Goal: Transaction & Acquisition: Book appointment/travel/reservation

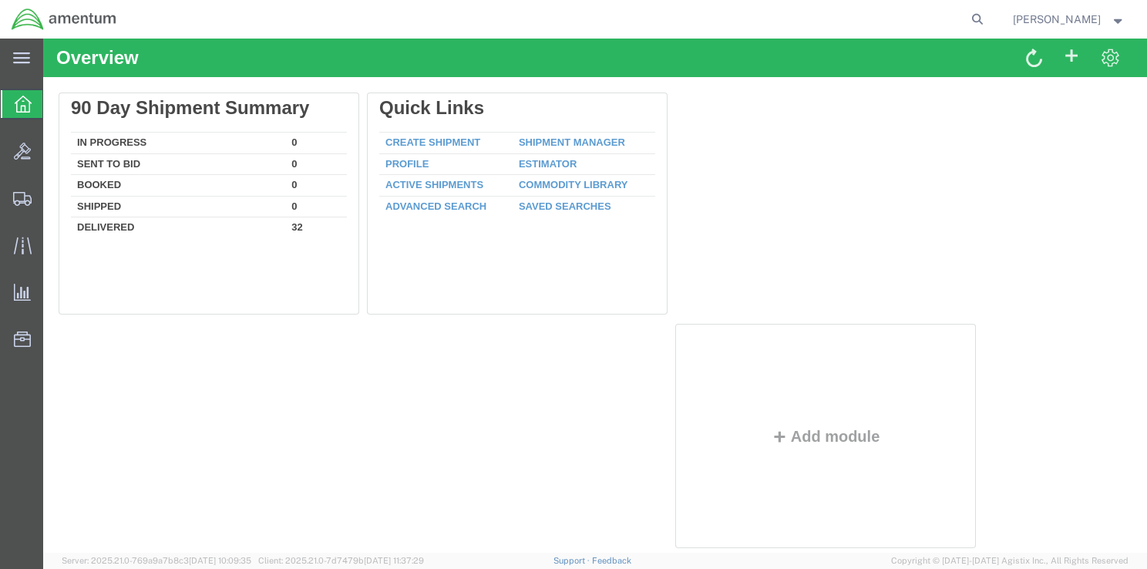
click at [22, 106] on icon at bounding box center [23, 104] width 17 height 17
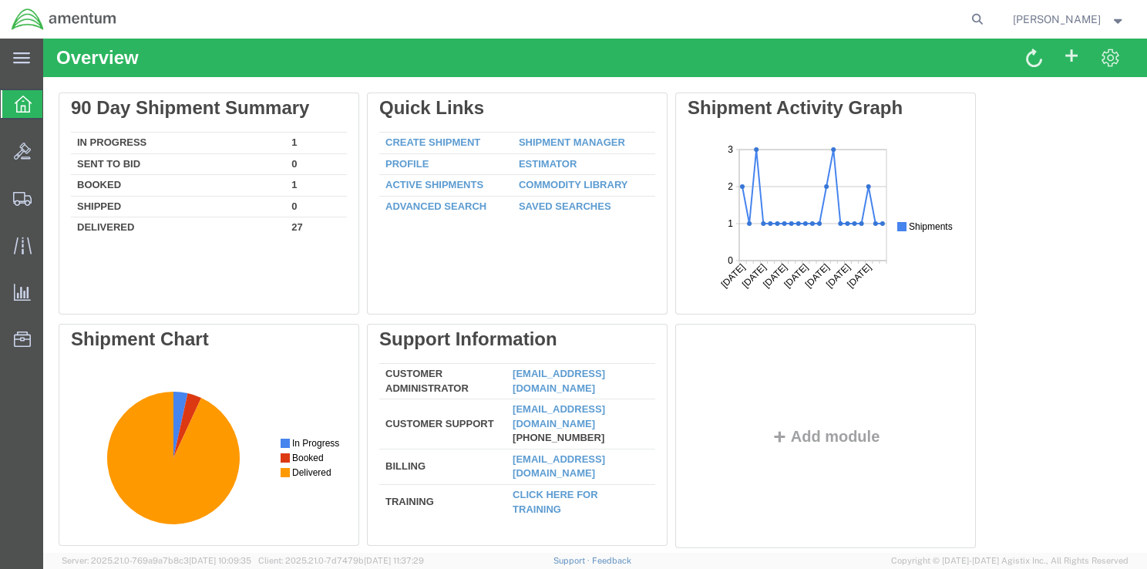
click at [28, 99] on icon at bounding box center [23, 104] width 17 height 17
click at [0, 0] on span "Shipment Manager" at bounding box center [0, 0] width 0 height 0
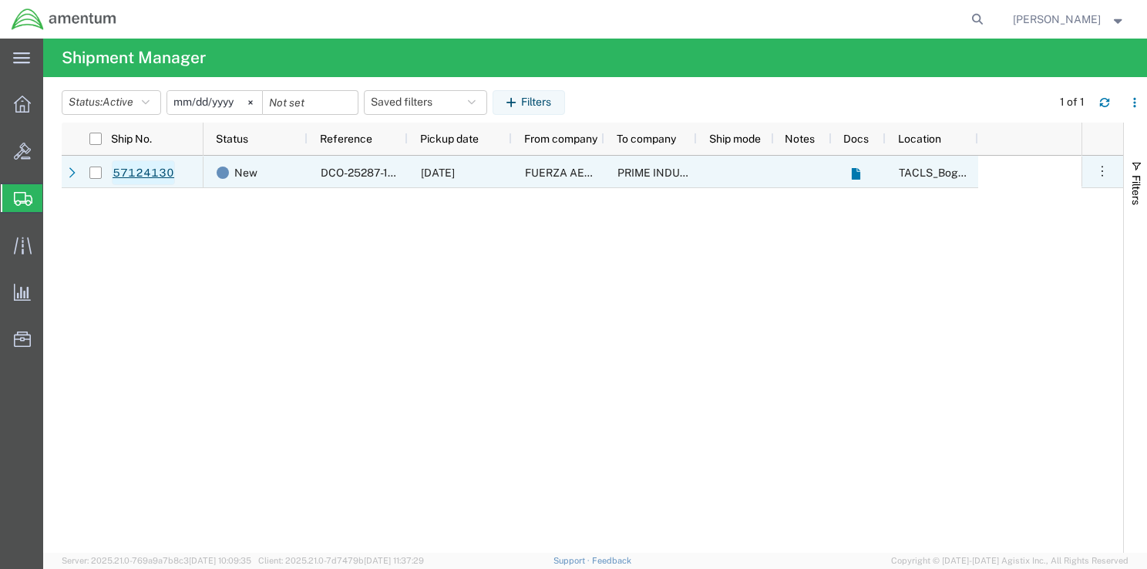
click at [152, 171] on link "57124130" at bounding box center [143, 172] width 63 height 25
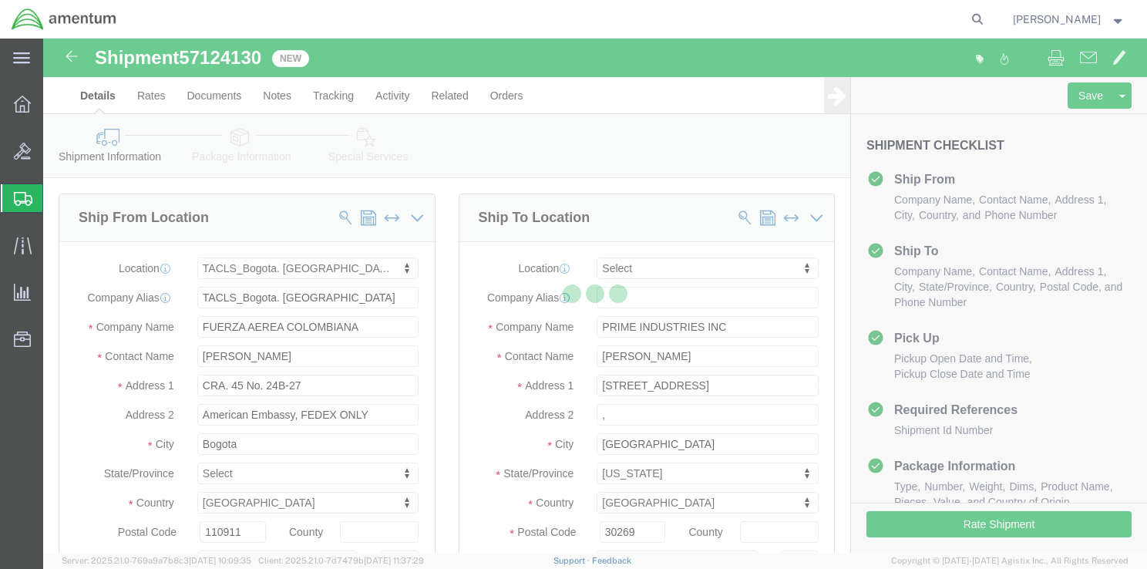
select select "42680"
select select
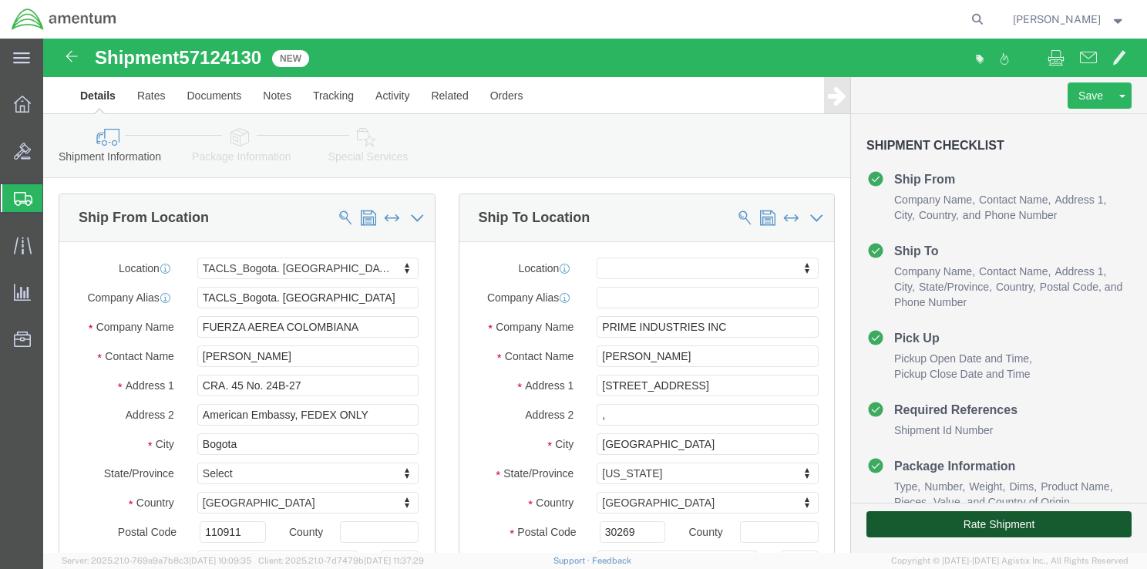
click button "Rate Shipment"
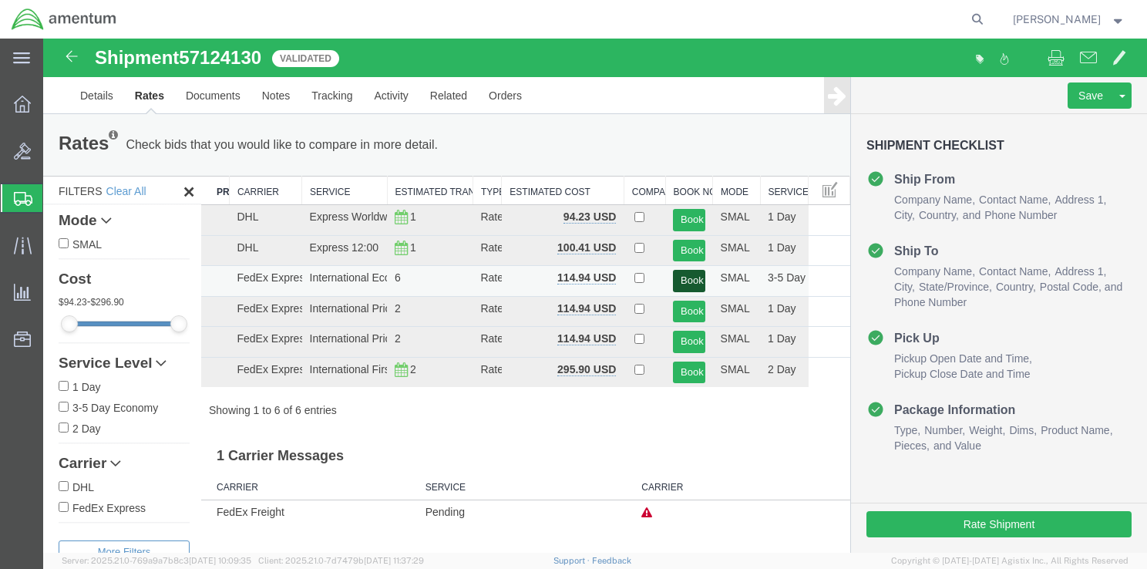
click at [697, 278] on button "Book" at bounding box center [689, 281] width 32 height 22
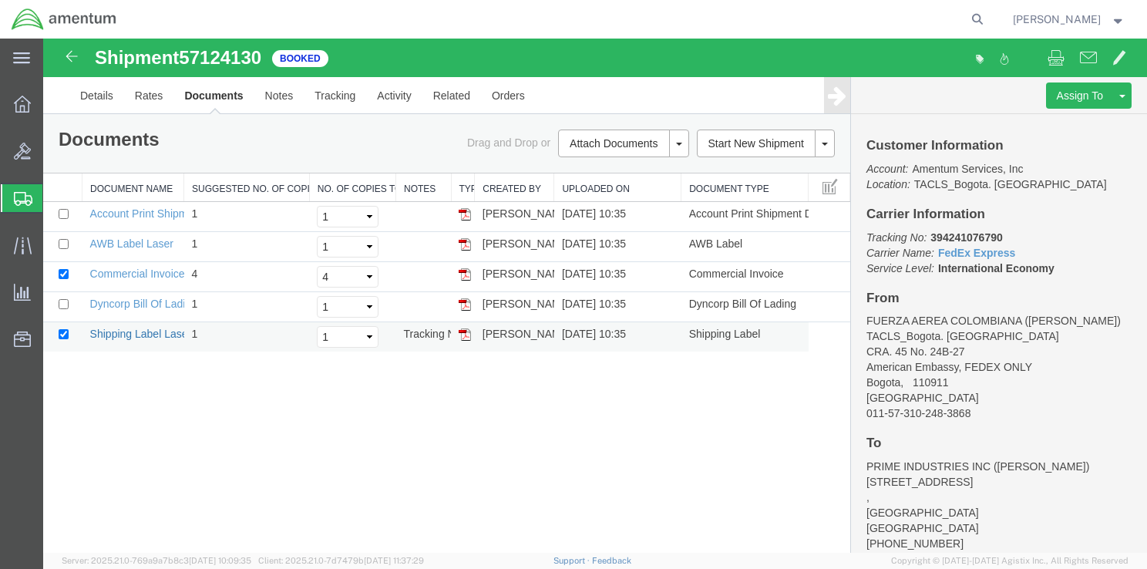
click at [160, 331] on link "Shipping Label Laser" at bounding box center [141, 334] width 102 height 12
click at [160, 304] on link "Dyncorp Bill Of Lading" at bounding box center [143, 304] width 107 height 12
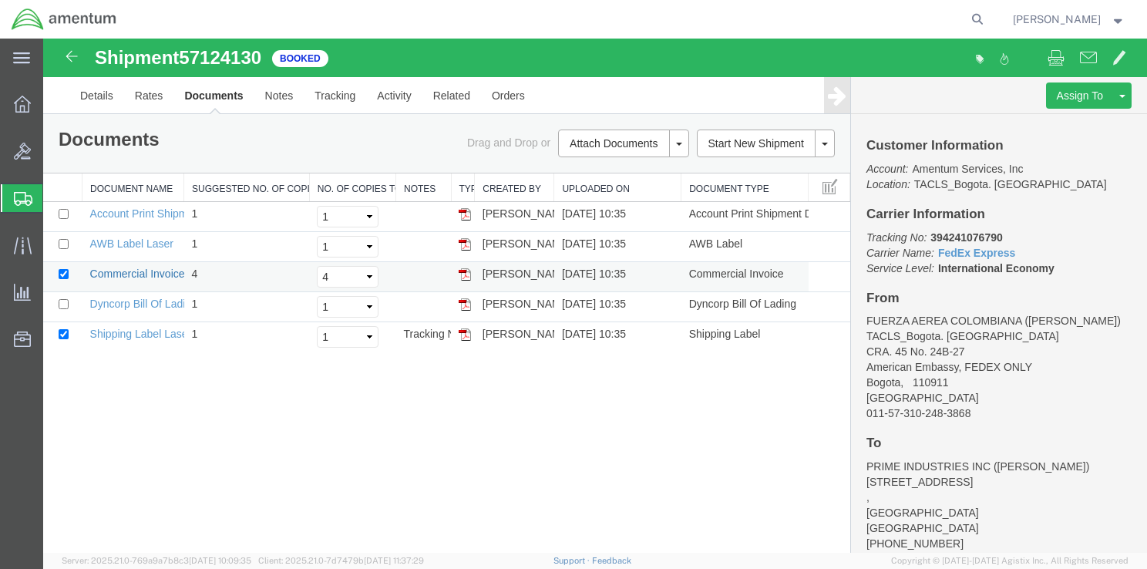
click at [164, 272] on link "Commercial Invoice" at bounding box center [137, 273] width 95 height 12
click at [143, 239] on link "AWB Label Laser" at bounding box center [131, 243] width 83 height 12
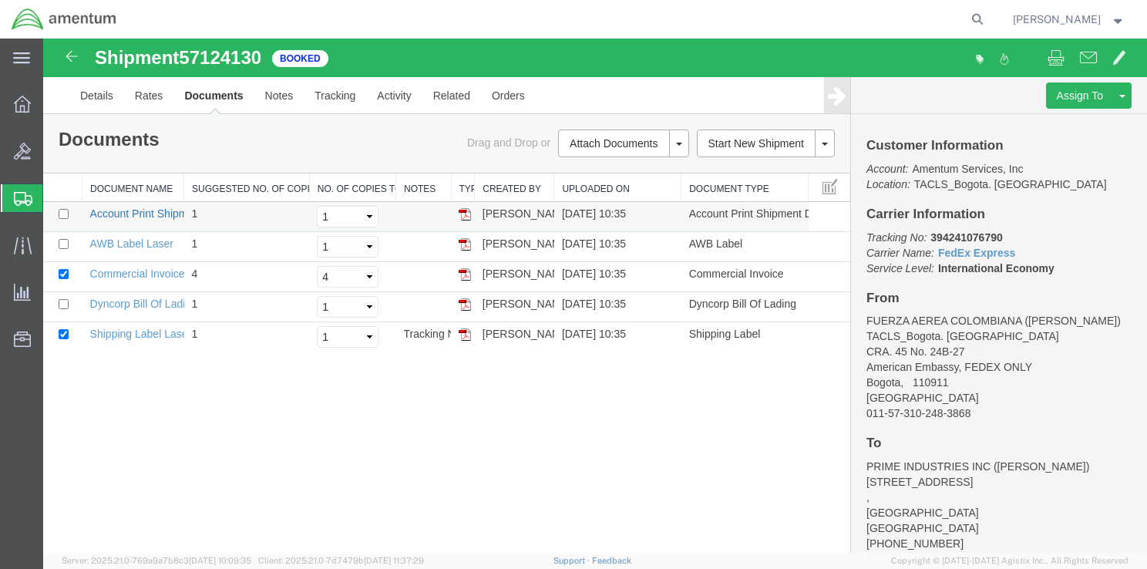
click at [157, 209] on link "Account Print Shipment Details" at bounding box center [164, 213] width 149 height 12
click at [708, 21] on agx-global-search at bounding box center [743, 19] width 493 height 39
click at [1119, 19] on strong "button" at bounding box center [1118, 18] width 14 height 5
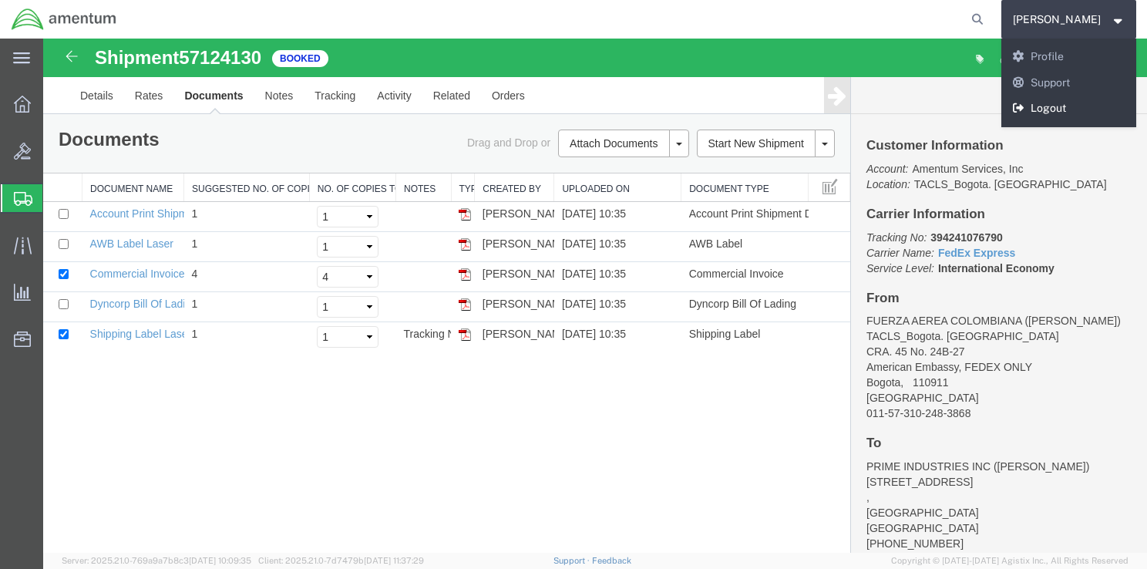
click at [1079, 106] on link "Logout" at bounding box center [1069, 109] width 136 height 26
